Goal: Task Accomplishment & Management: Manage account settings

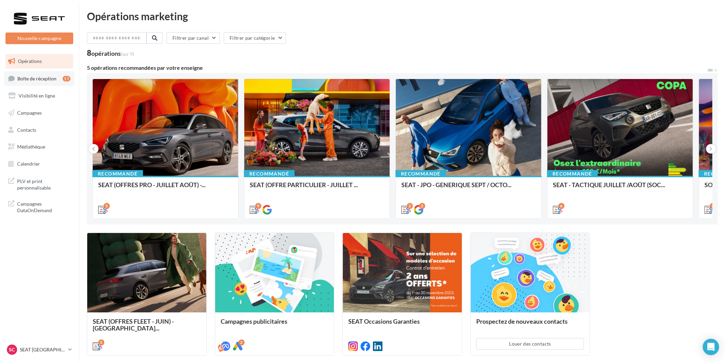
click at [47, 71] on ul "Opérations Boîte de réception 17 Visibilité en ligne Campagnes Contacts Mes cib…" at bounding box center [39, 112] width 73 height 122
click at [47, 71] on link "Boîte de réception 17" at bounding box center [39, 78] width 70 height 15
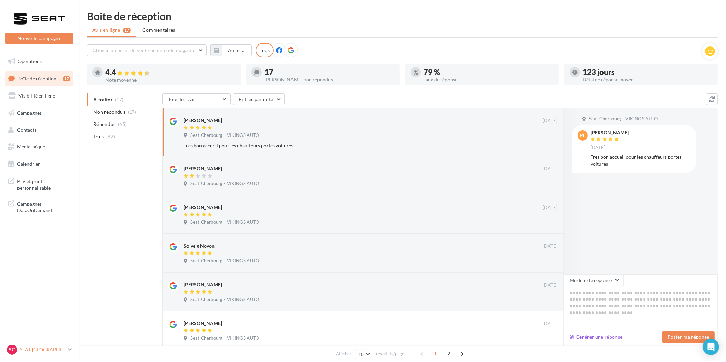
click at [48, 349] on p "SEAT [GEOGRAPHIC_DATA]" at bounding box center [42, 349] width 45 height 7
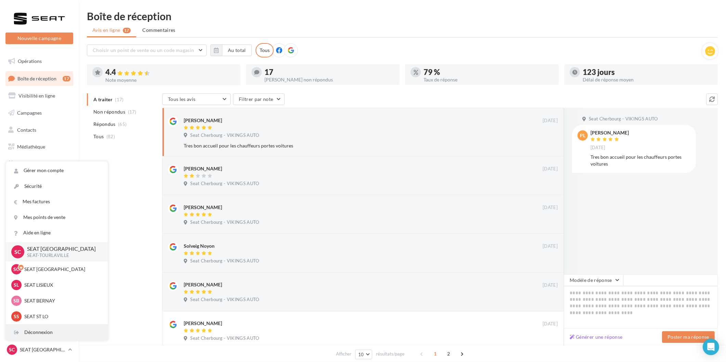
click at [48, 329] on div "Déconnexion" at bounding box center [57, 331] width 102 height 15
